Goal: Information Seeking & Learning: Learn about a topic

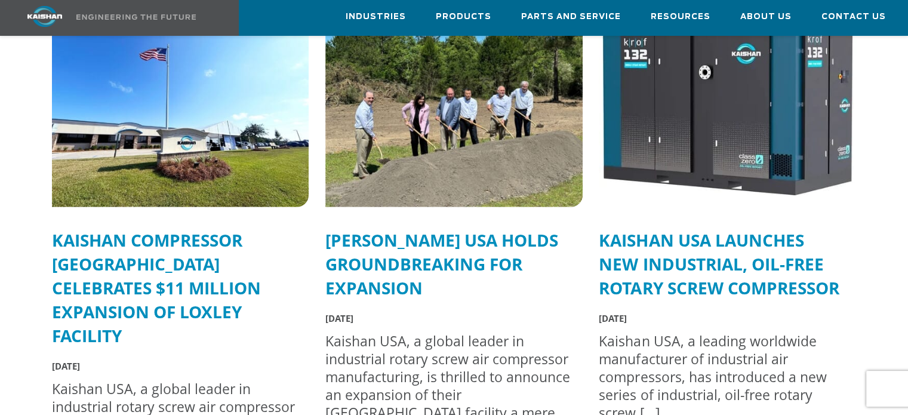
scroll to position [3166, 0]
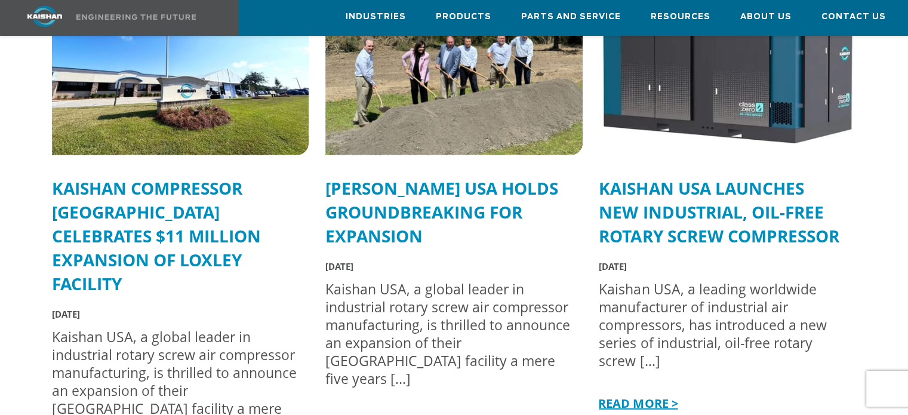
click at [145, 185] on link "Kaishan Compressor [GEOGRAPHIC_DATA] Celebrates $11 Million Expansion of Loxley…" at bounding box center [156, 236] width 209 height 118
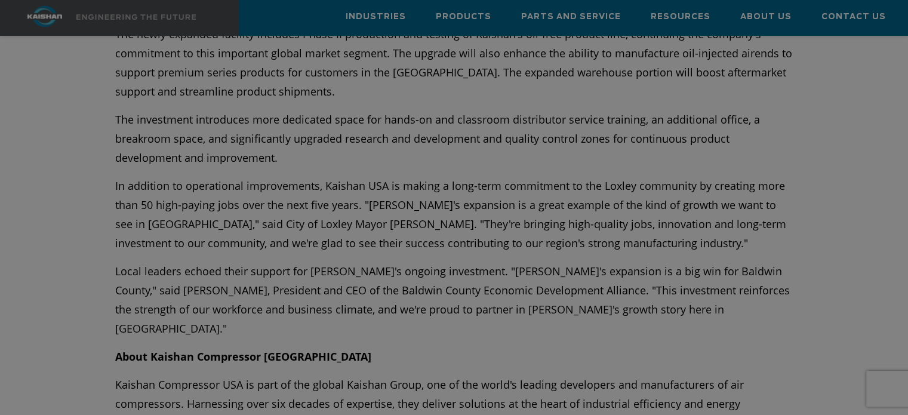
scroll to position [478, 0]
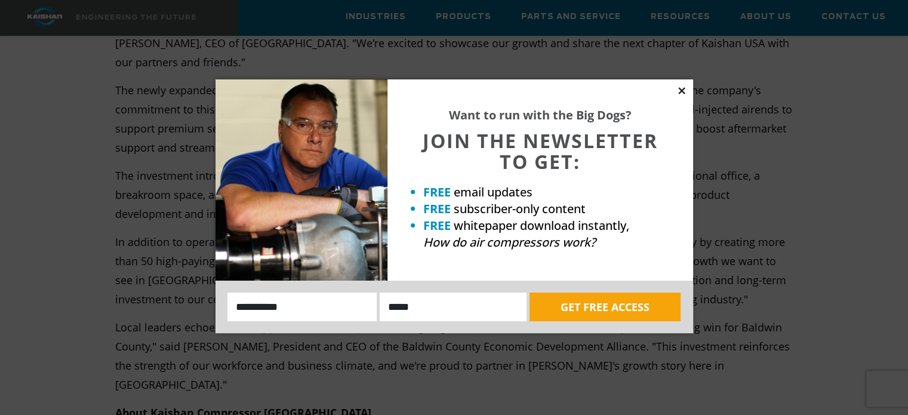
click at [680, 90] on icon at bounding box center [682, 90] width 11 height 11
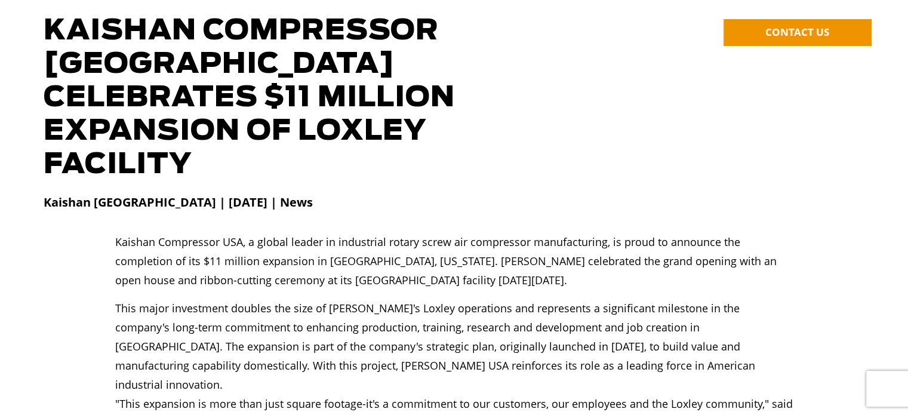
scroll to position [0, 0]
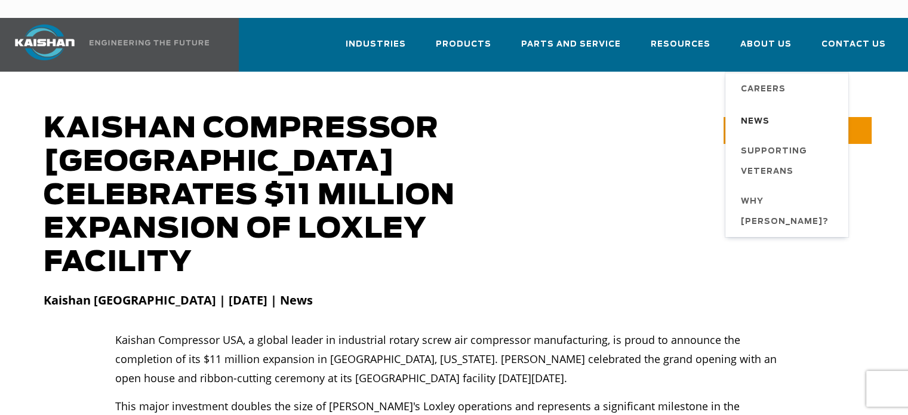
click at [754, 112] on span "News" at bounding box center [755, 122] width 29 height 20
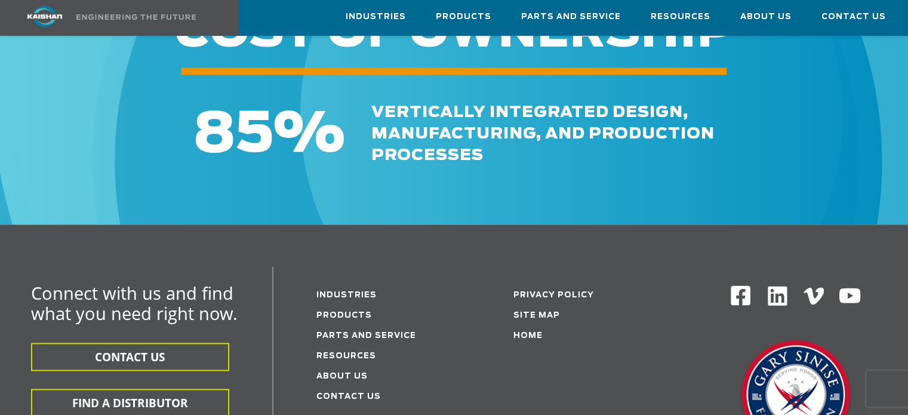
scroll to position [1672, 0]
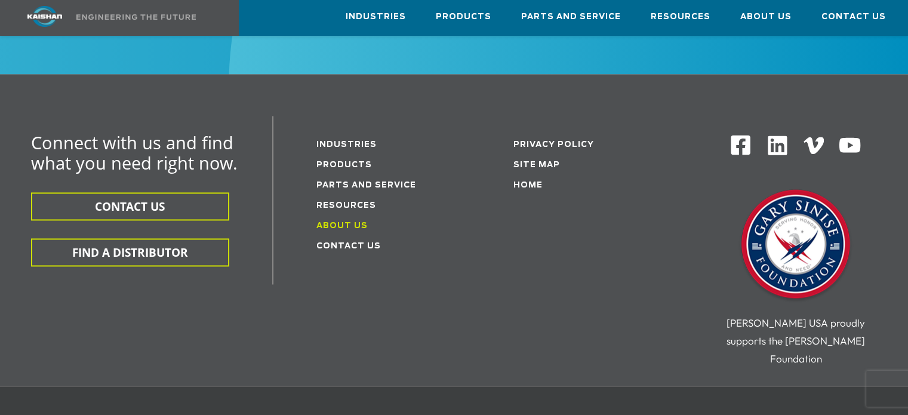
click at [353, 222] on link "About Us" at bounding box center [342, 226] width 51 height 8
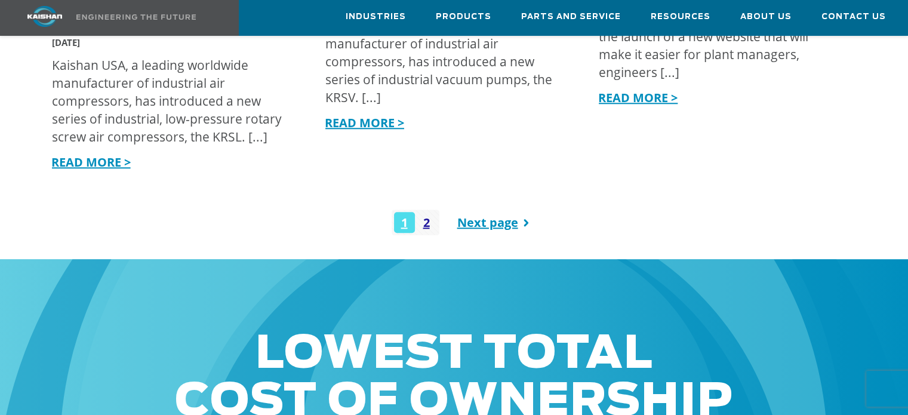
scroll to position [956, 0]
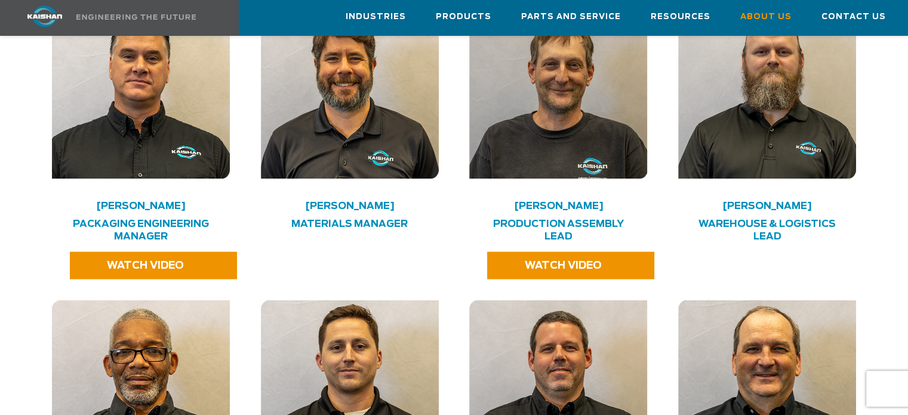
scroll to position [2389, 0]
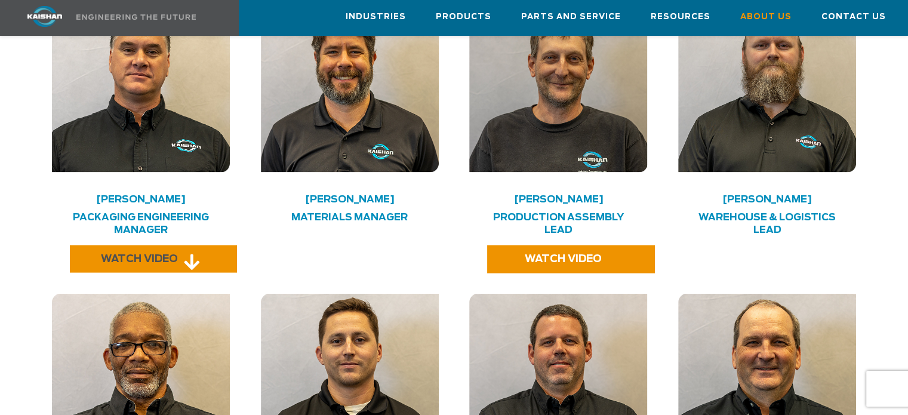
click at [171, 254] on span "WATCH VIDEO" at bounding box center [139, 259] width 77 height 10
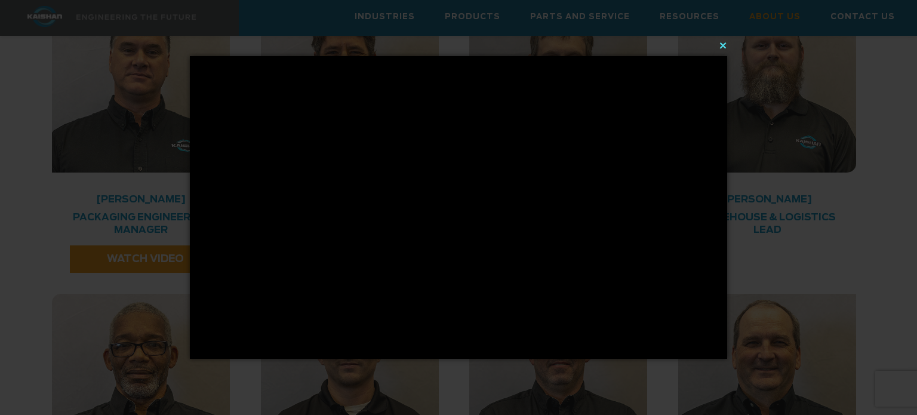
click at [723, 45] on button "×" at bounding box center [463, 45] width 538 height 26
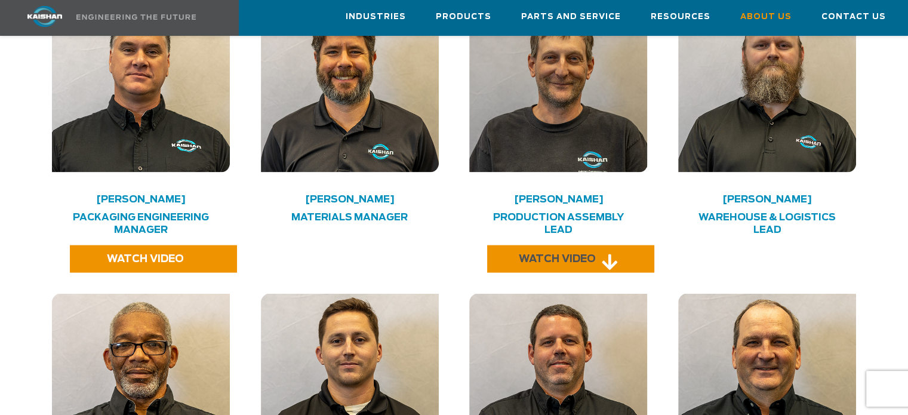
click at [590, 254] on span "WATCH VIDEO" at bounding box center [557, 259] width 77 height 10
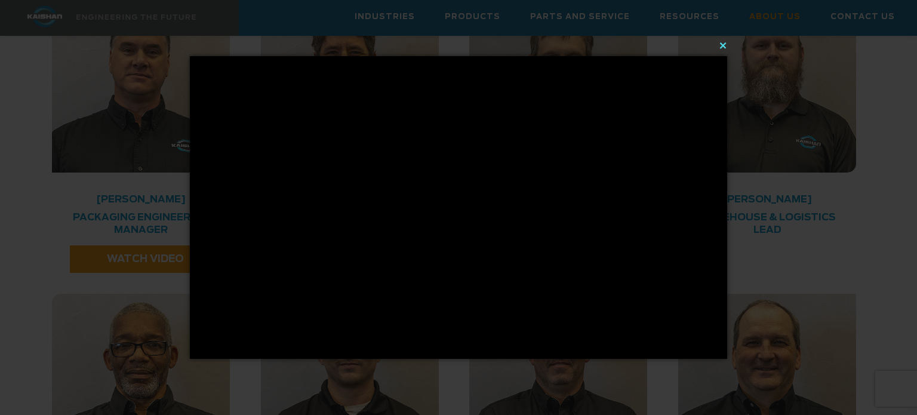
click at [720, 45] on button "×" at bounding box center [463, 45] width 538 height 26
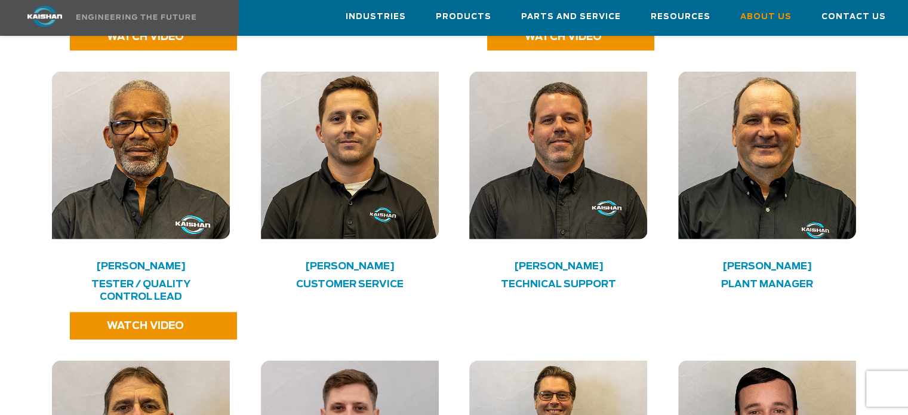
scroll to position [2748, 0]
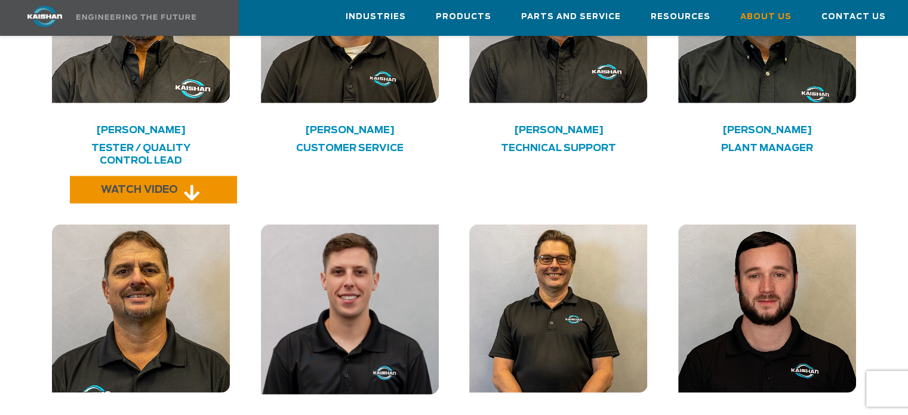
click at [170, 185] on span "WATCH VIDEO" at bounding box center [139, 190] width 77 height 10
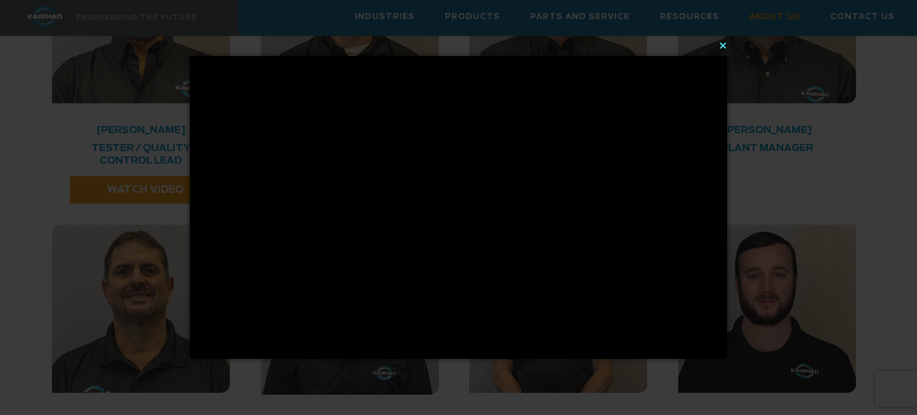
click at [724, 47] on button "×" at bounding box center [463, 45] width 538 height 26
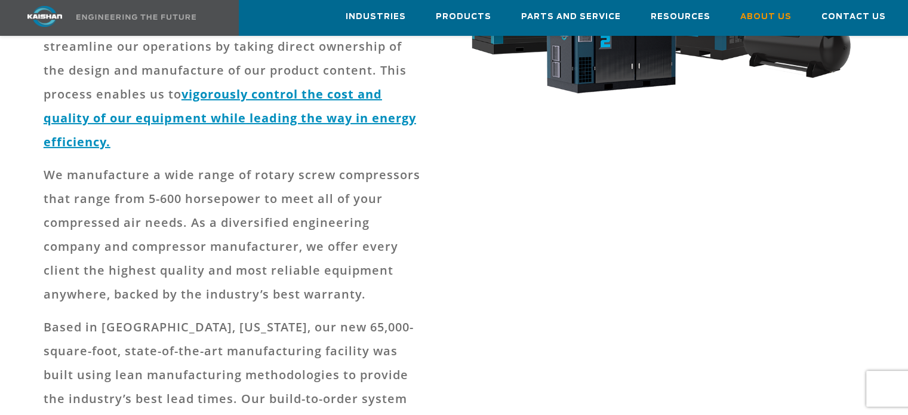
scroll to position [0, 0]
